Goal: Task Accomplishment & Management: Use online tool/utility

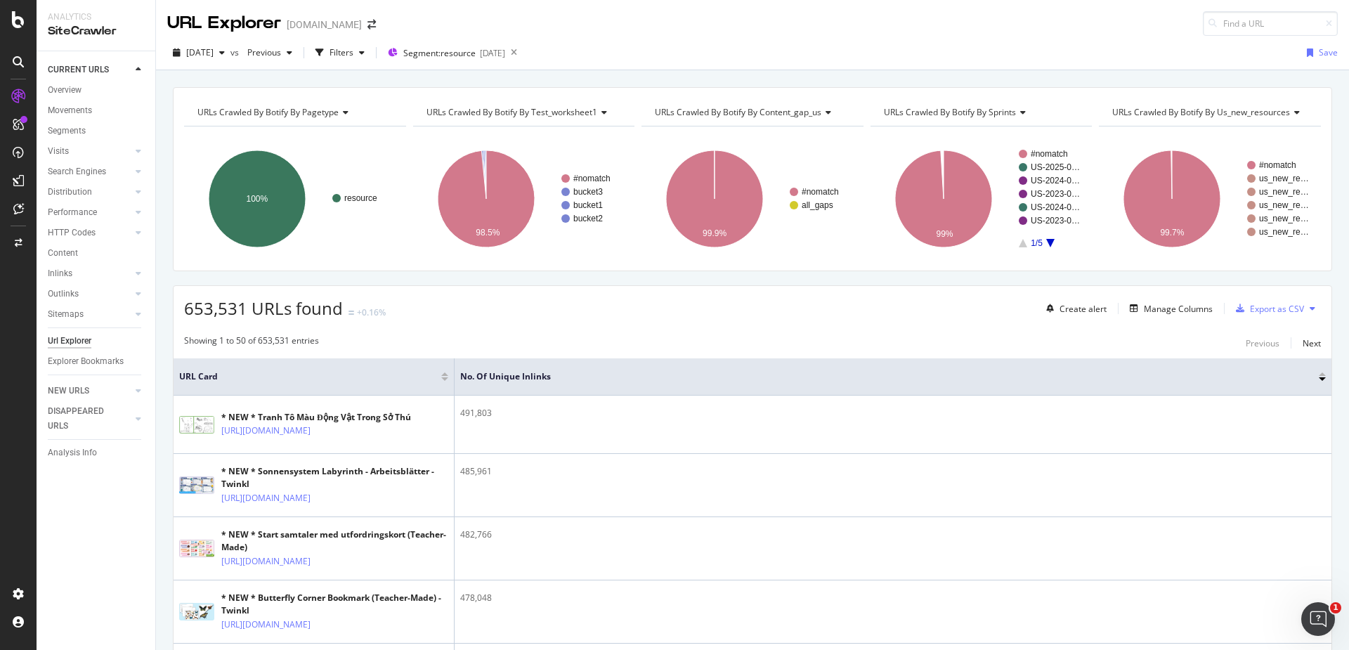
click at [395, 302] on div "653,531 URLs found +0.16% Create alert Manage Columns Export as CSV" at bounding box center [752, 303] width 1158 height 34
click at [1179, 304] on div "Manage Columns" at bounding box center [1178, 309] width 69 height 12
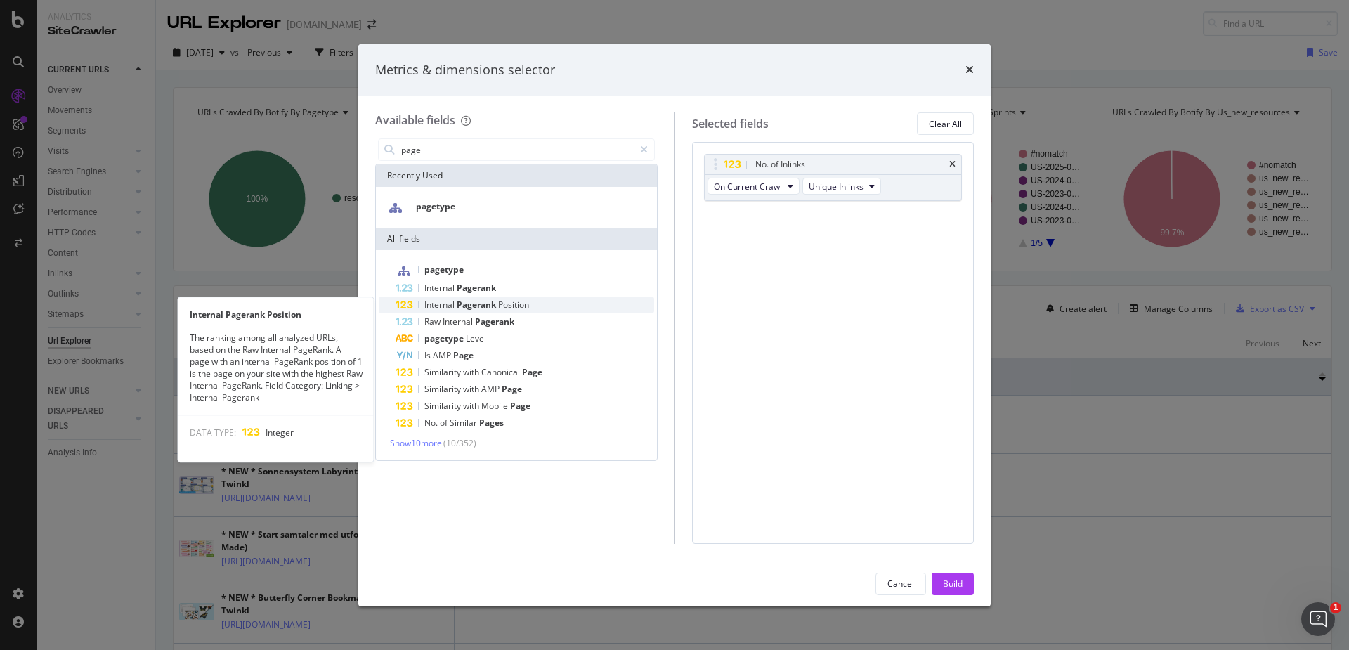
type input "page"
click at [492, 301] on span "Pagerank" at bounding box center [477, 305] width 41 height 12
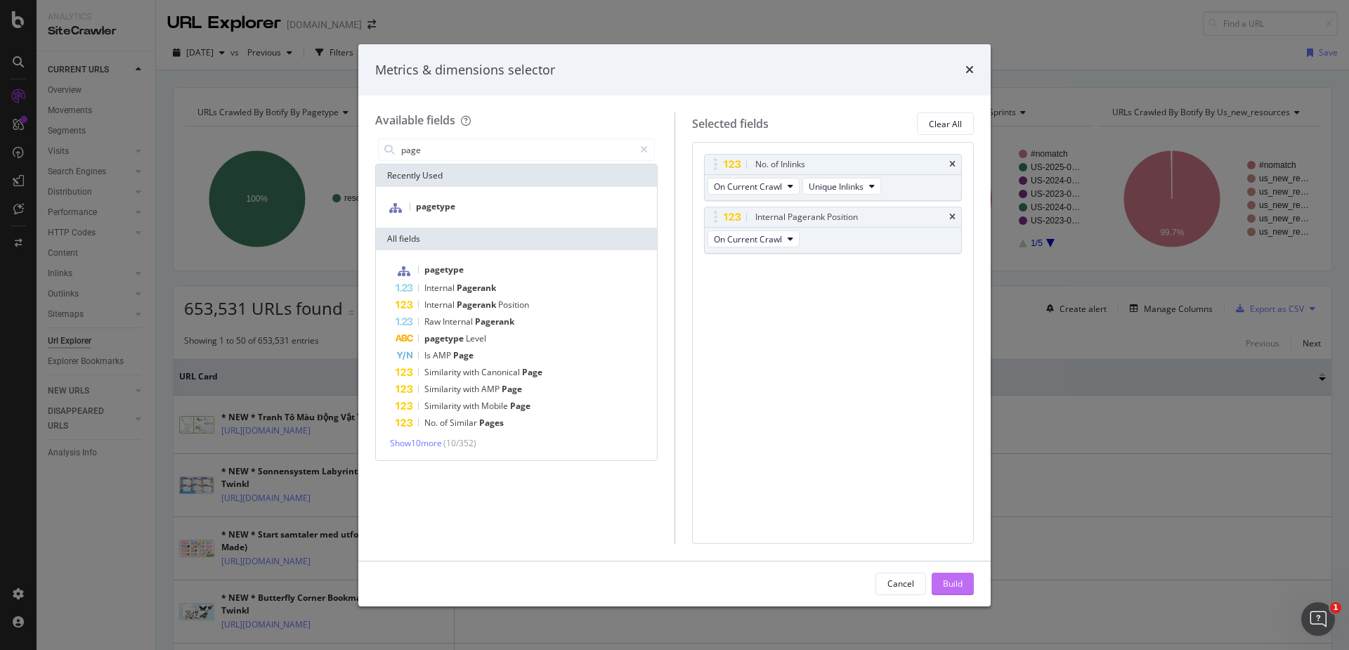
click at [952, 587] on div "Build" at bounding box center [953, 583] width 20 height 12
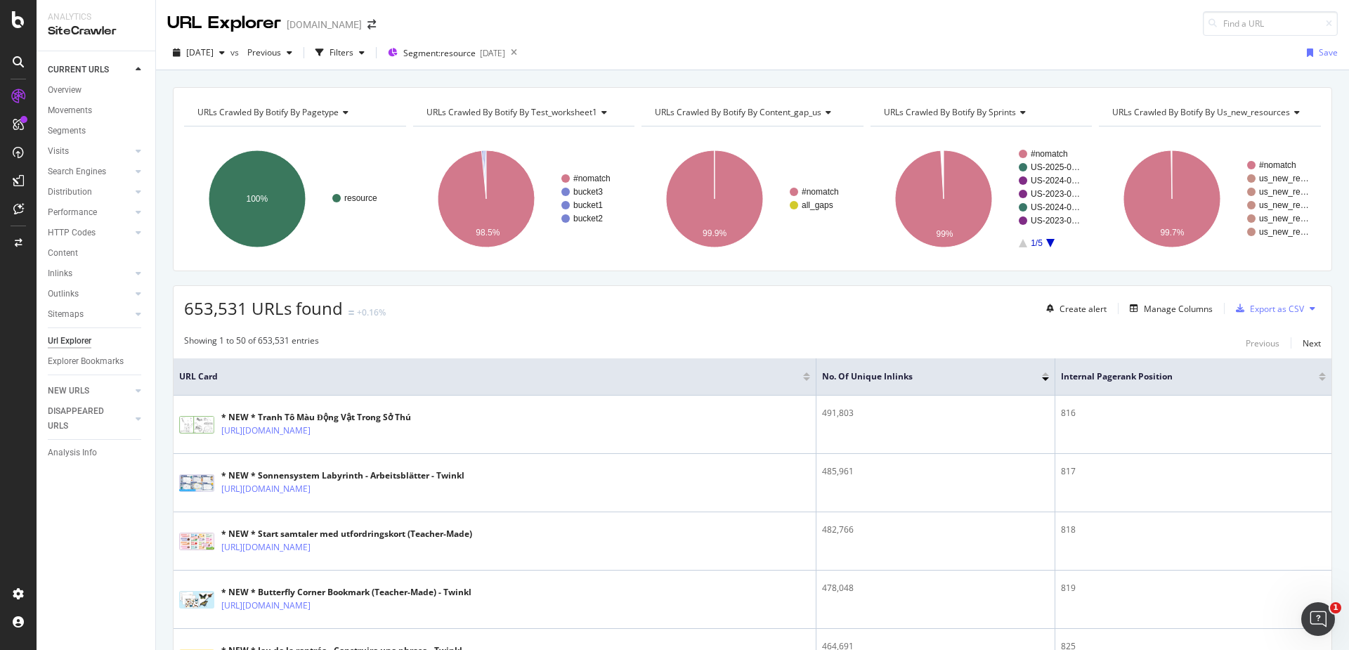
click at [1323, 379] on div at bounding box center [1321, 379] width 7 height 4
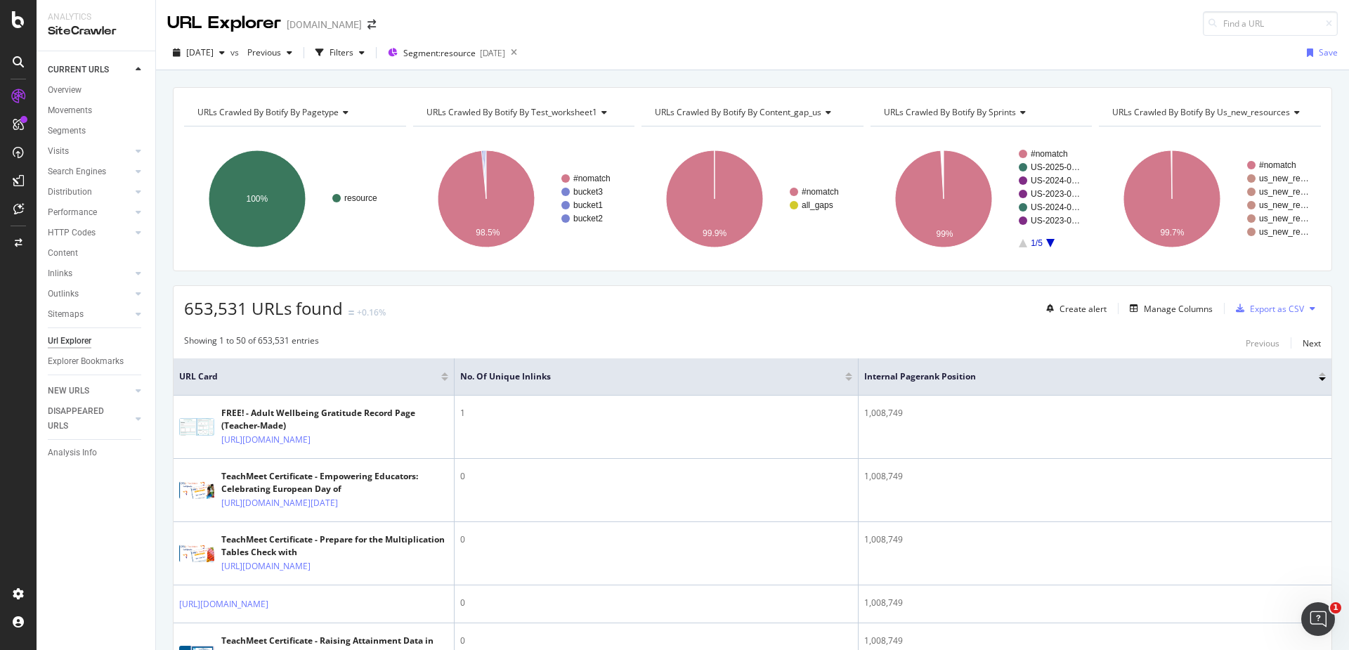
click at [1321, 372] on div at bounding box center [1321, 374] width 7 height 4
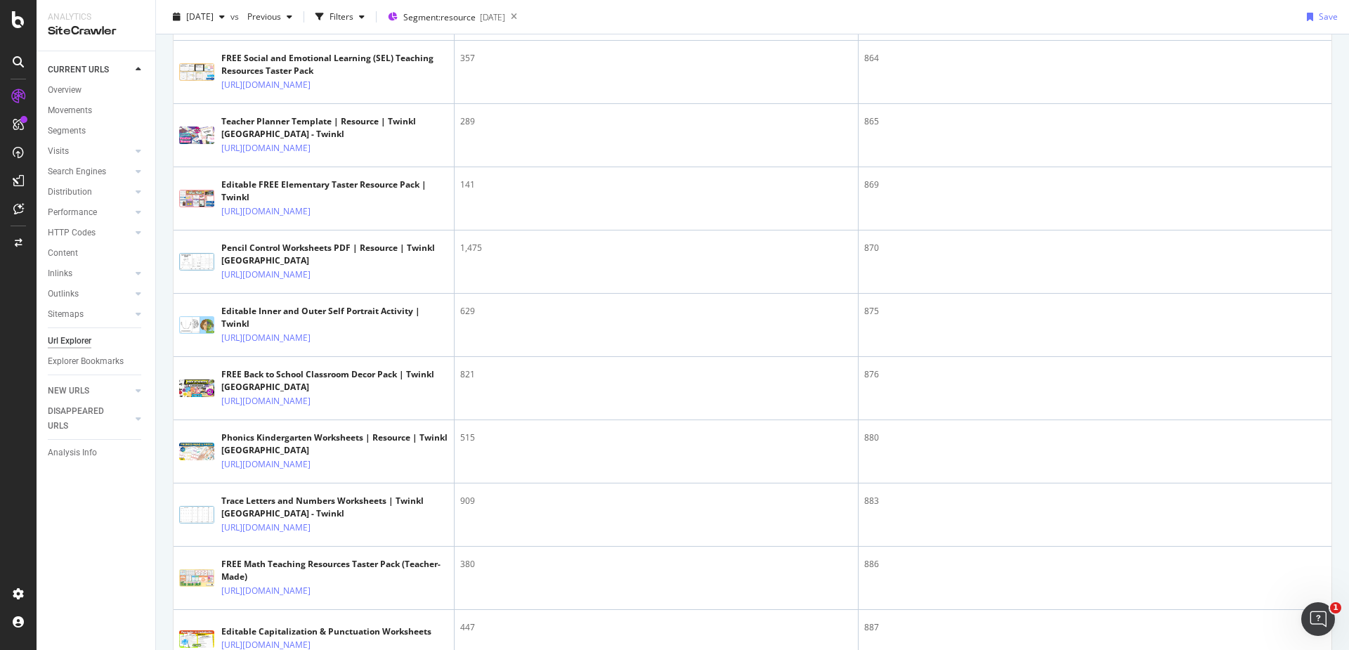
scroll to position [2087, 0]
